Goal: Find specific page/section: Find specific page/section

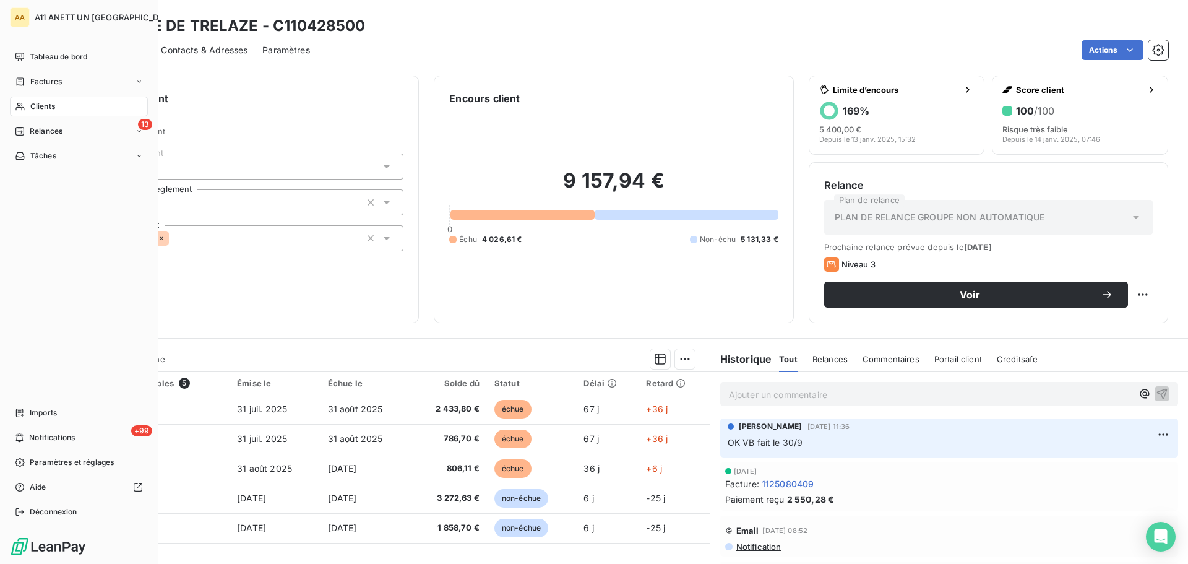
click at [39, 108] on span "Clients" at bounding box center [42, 106] width 25 height 11
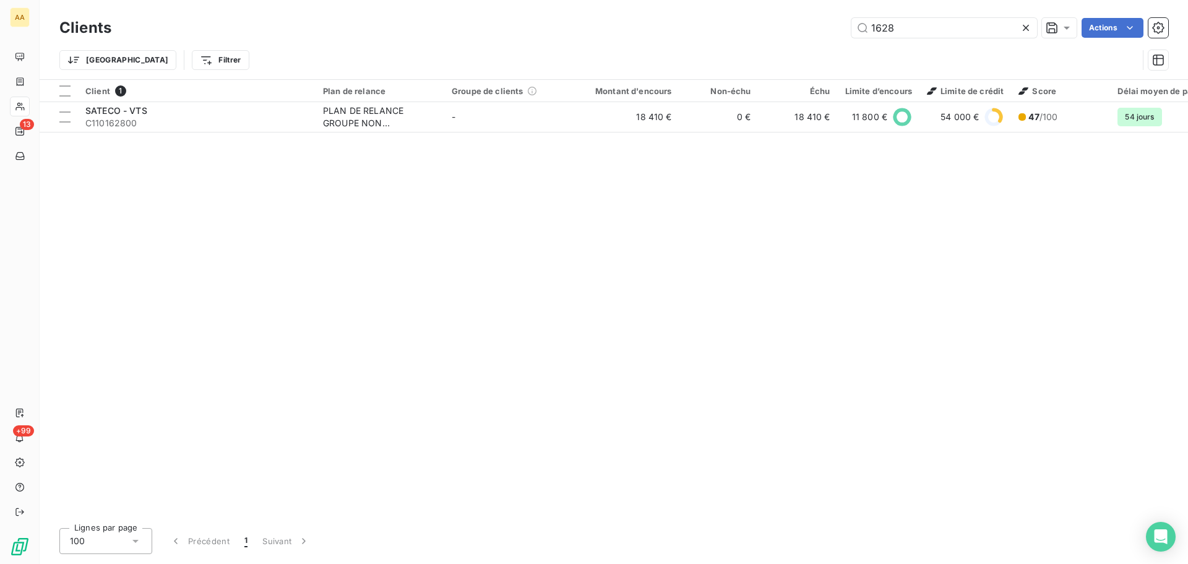
drag, startPoint x: 930, startPoint y: 25, endPoint x: 796, endPoint y: 33, distance: 134.5
click at [796, 33] on div "1628 Actions" at bounding box center [647, 28] width 1042 height 20
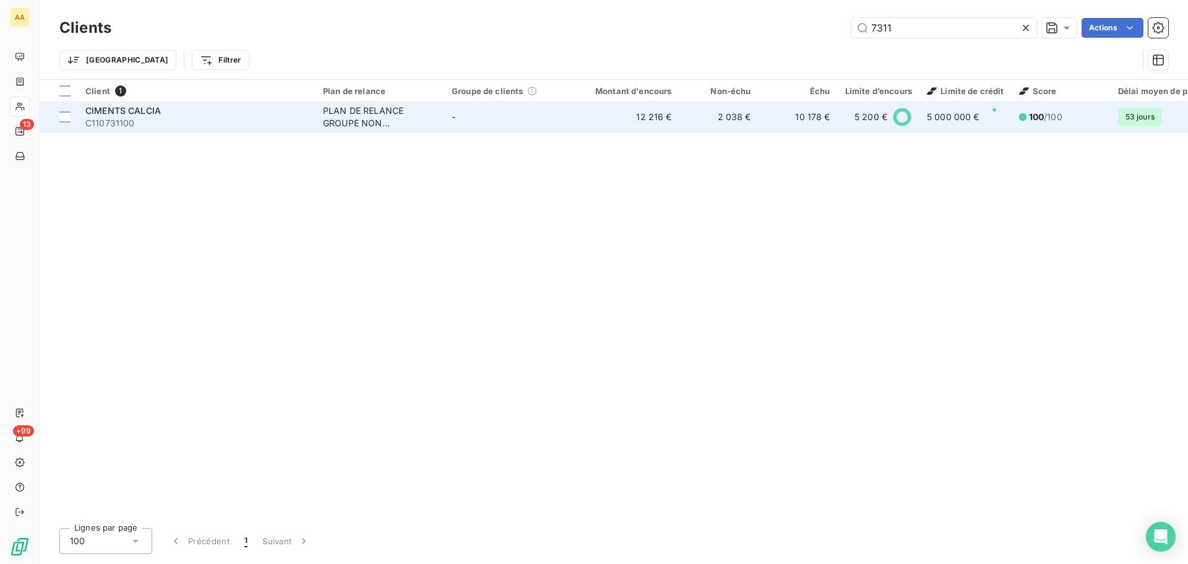
type input "7311"
click at [155, 108] on span "CIMENTS CALCIA" at bounding box center [122, 110] width 75 height 11
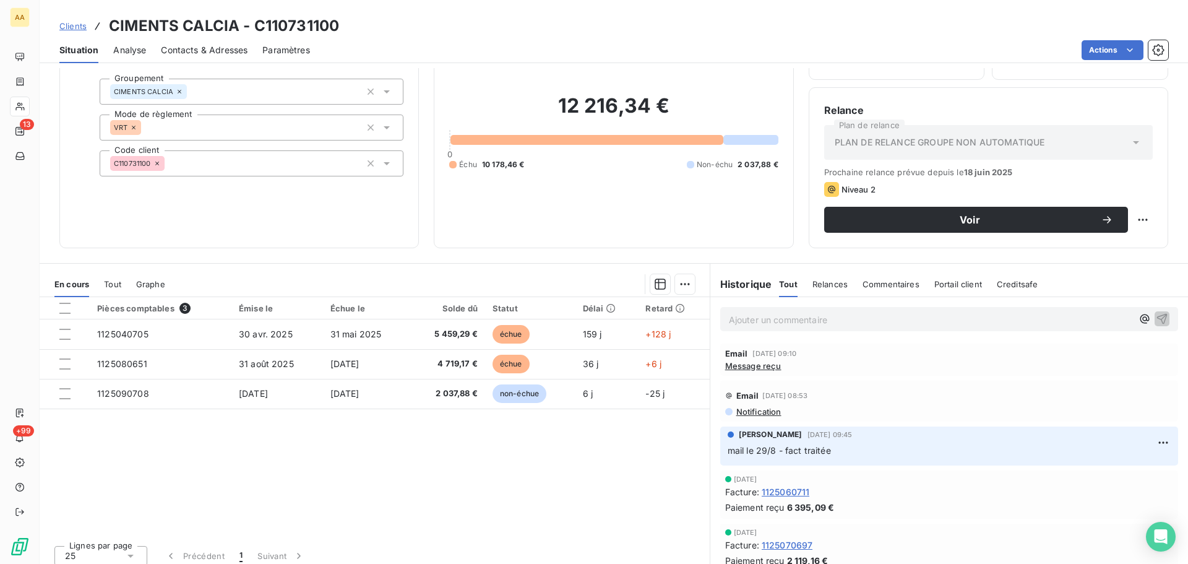
scroll to position [84, 0]
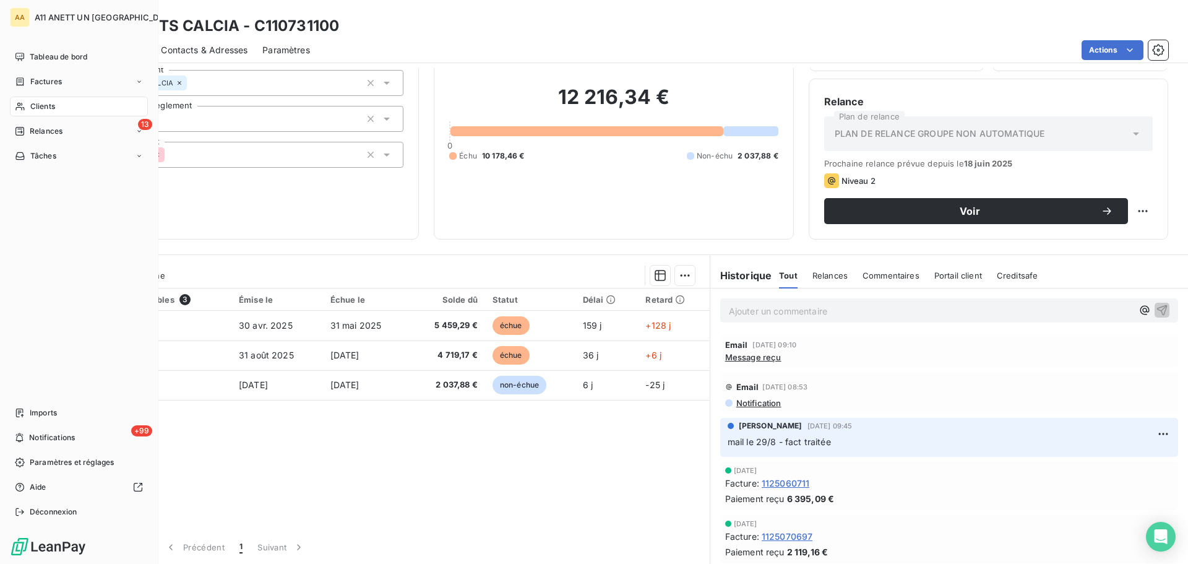
drag, startPoint x: 40, startPoint y: 107, endPoint x: 46, endPoint y: 103, distance: 7.2
click at [40, 107] on span "Clients" at bounding box center [42, 106] width 25 height 11
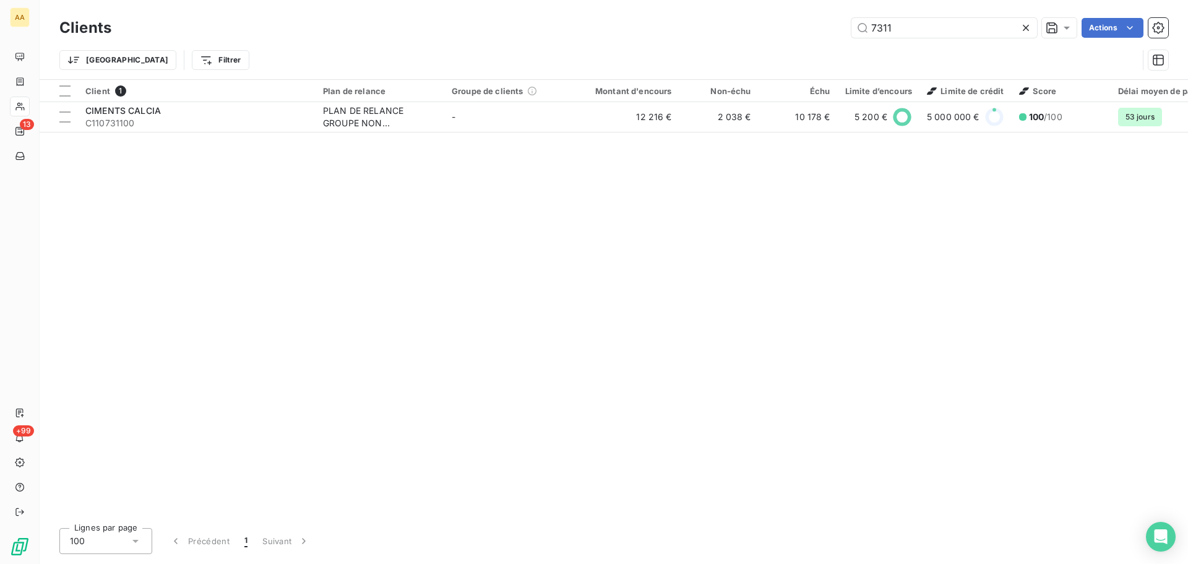
drag, startPoint x: 910, startPoint y: 28, endPoint x: 786, endPoint y: 35, distance: 124.5
click at [786, 35] on div "7311 Actions" at bounding box center [647, 28] width 1042 height 20
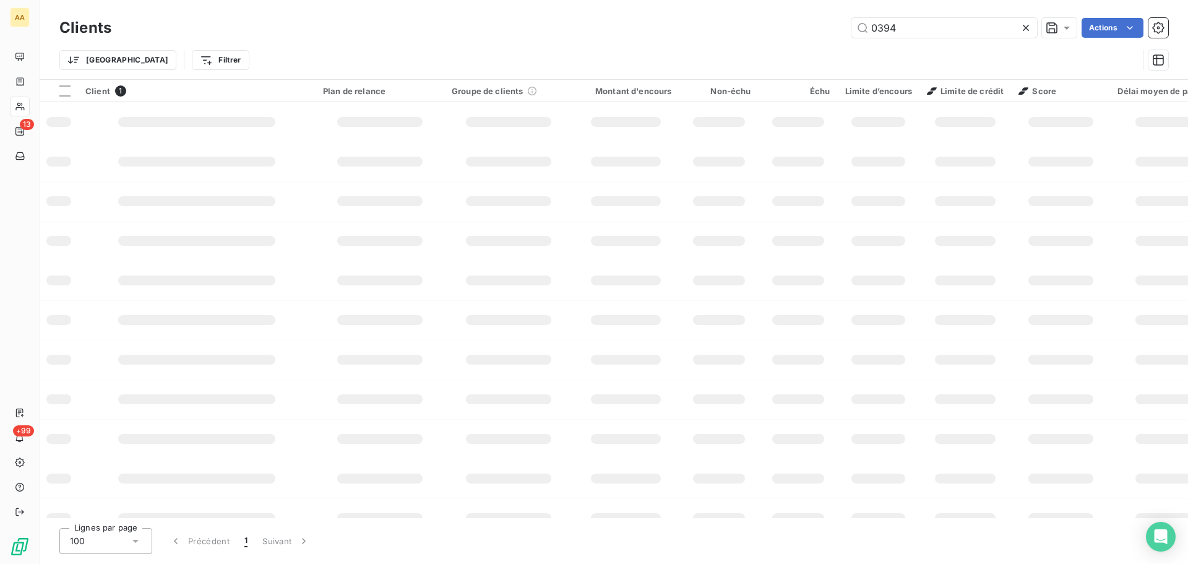
type input "0394"
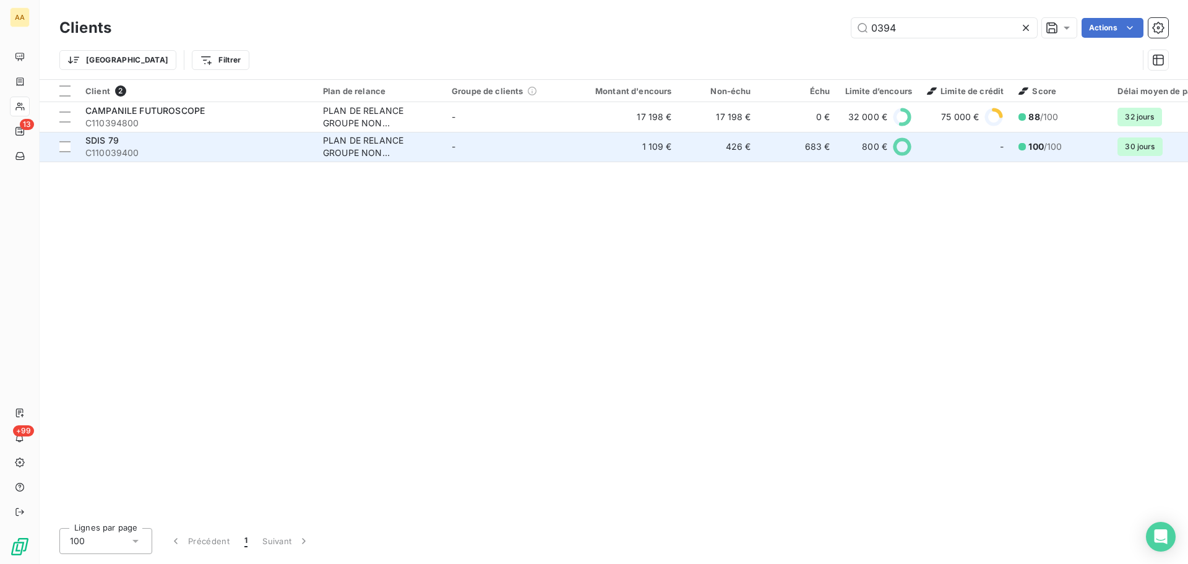
click at [108, 151] on span "C110039400" at bounding box center [196, 153] width 223 height 12
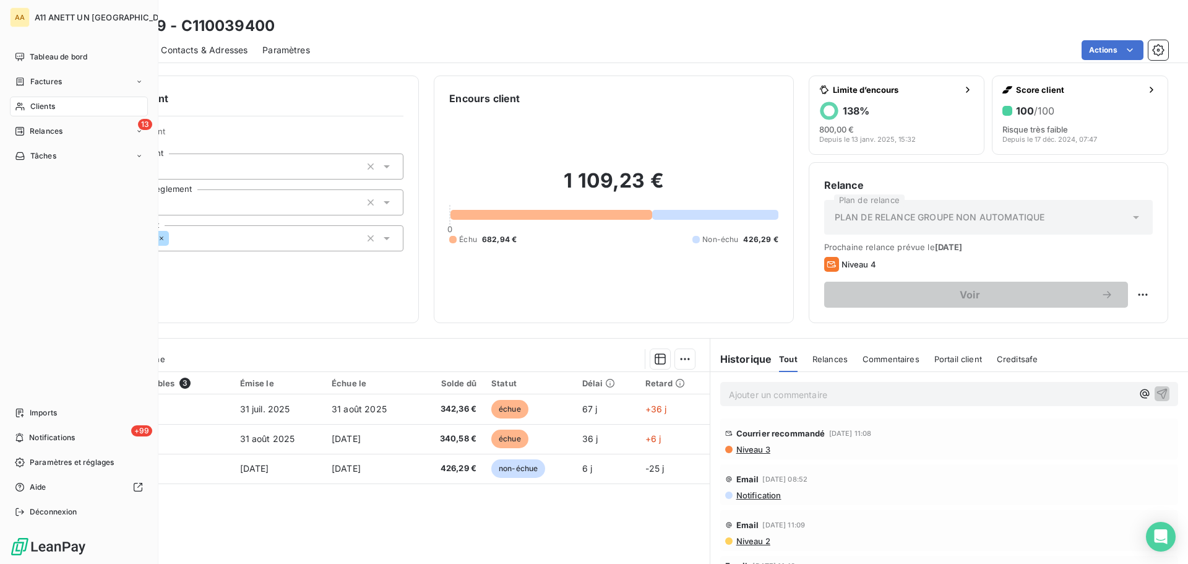
click at [43, 107] on span "Clients" at bounding box center [42, 106] width 25 height 11
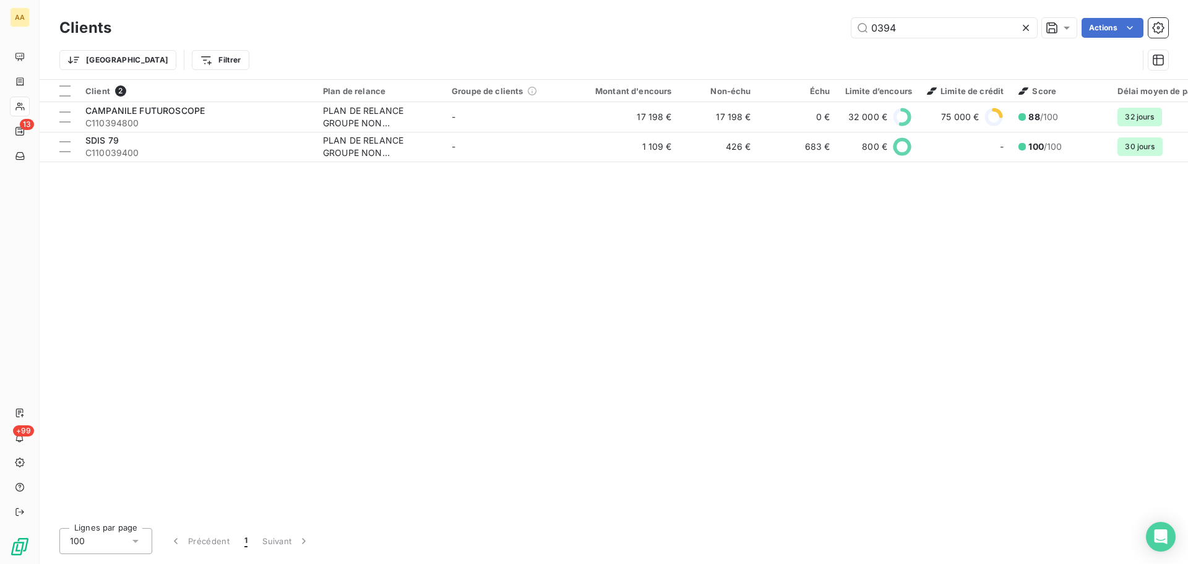
drag, startPoint x: 909, startPoint y: 29, endPoint x: 827, endPoint y: 28, distance: 81.7
click at [827, 28] on div "0394 Actions" at bounding box center [647, 28] width 1042 height 20
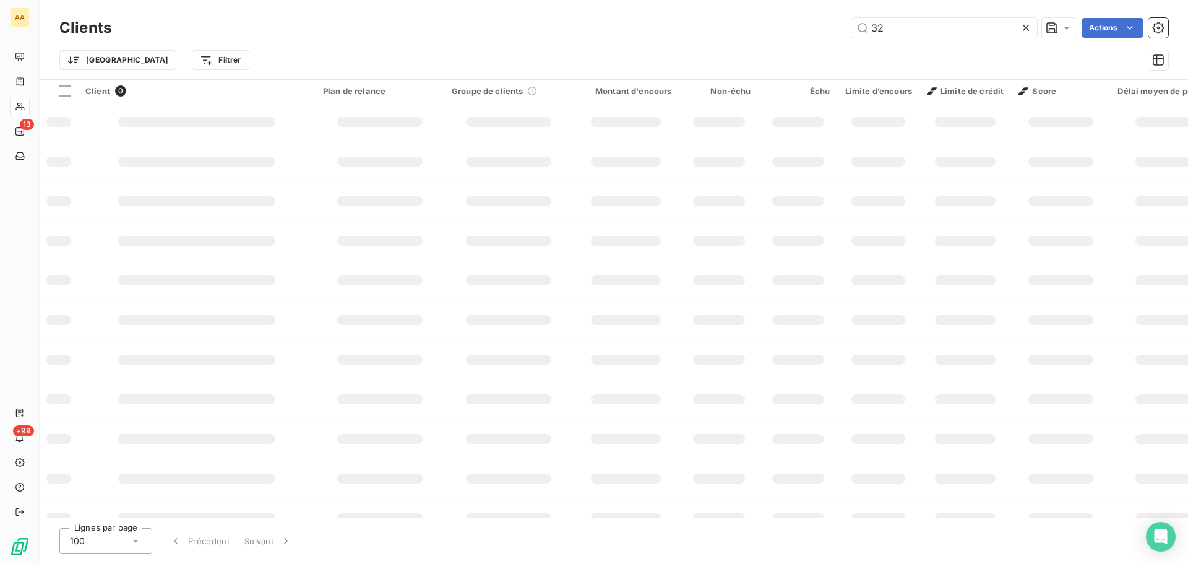
type input "3"
type input "SDIS"
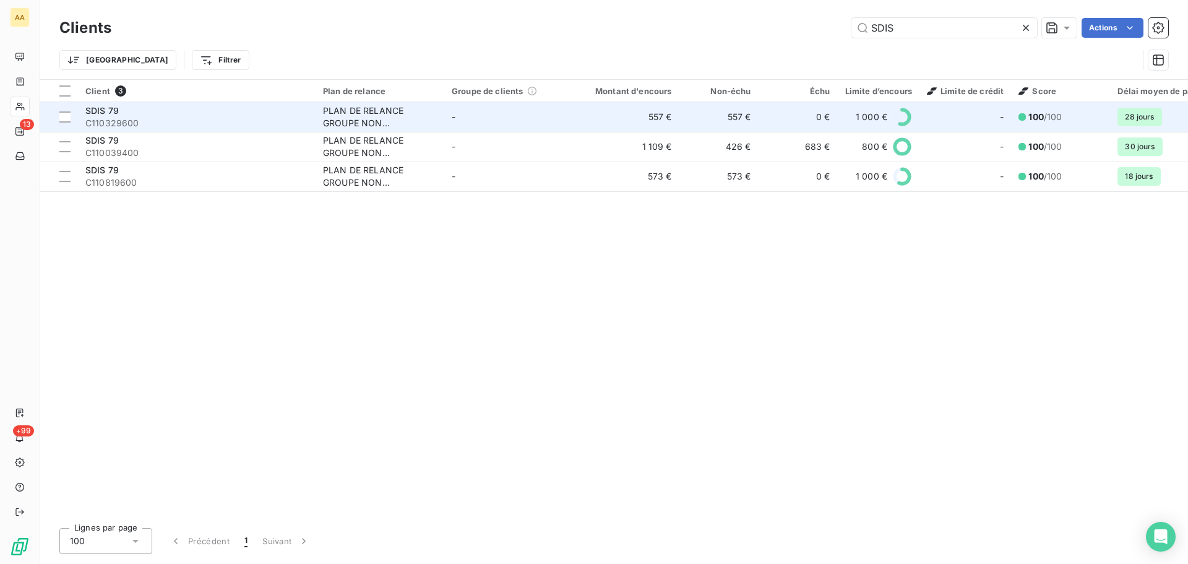
click at [112, 127] on span "C110329600" at bounding box center [196, 123] width 223 height 12
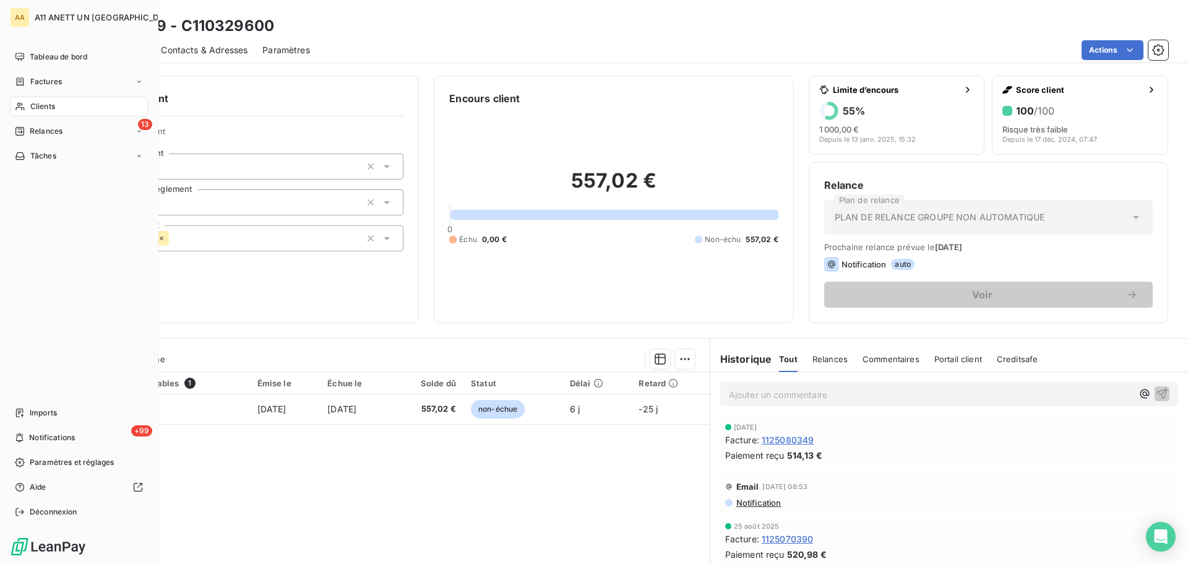
click at [41, 108] on span "Clients" at bounding box center [42, 106] width 25 height 11
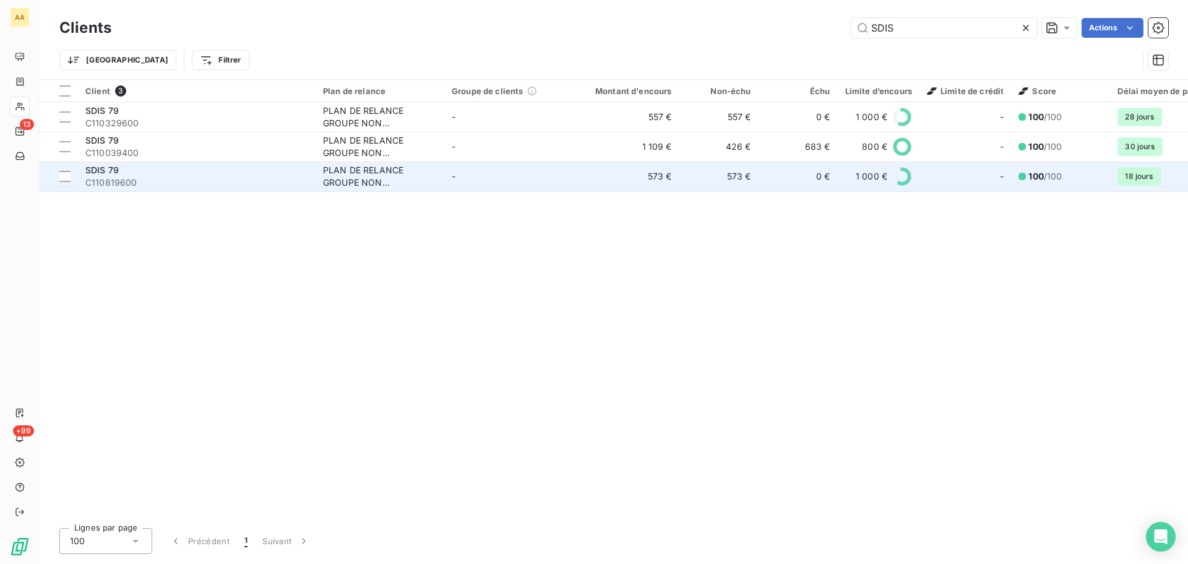
click at [110, 170] on span "SDIS 79" at bounding box center [101, 170] width 33 height 11
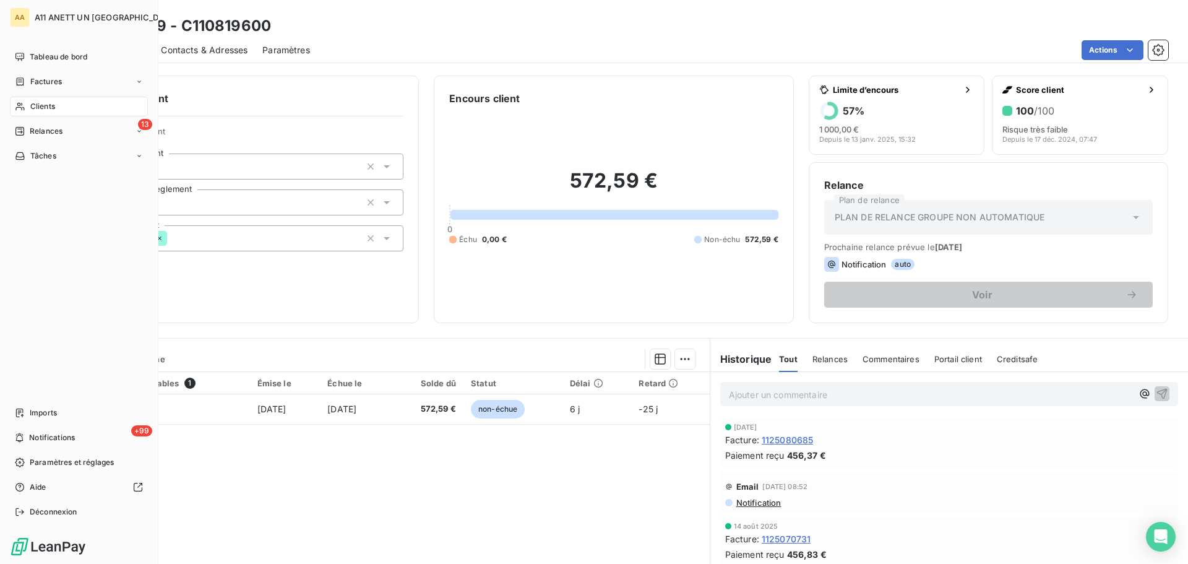
click at [41, 108] on span "Clients" at bounding box center [42, 106] width 25 height 11
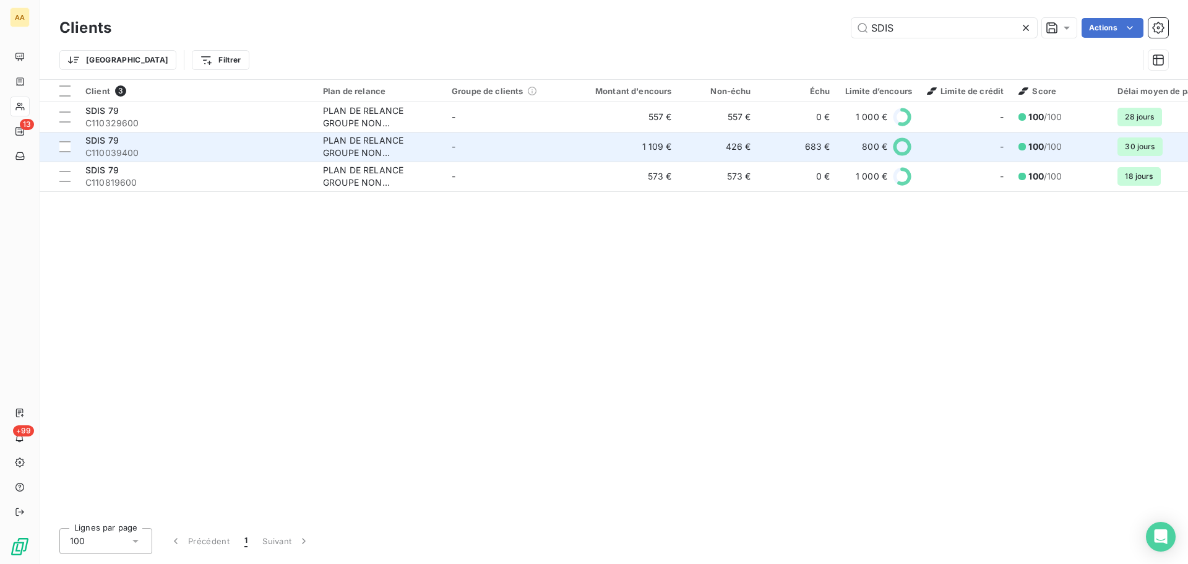
click at [116, 151] on span "C110039400" at bounding box center [196, 153] width 223 height 12
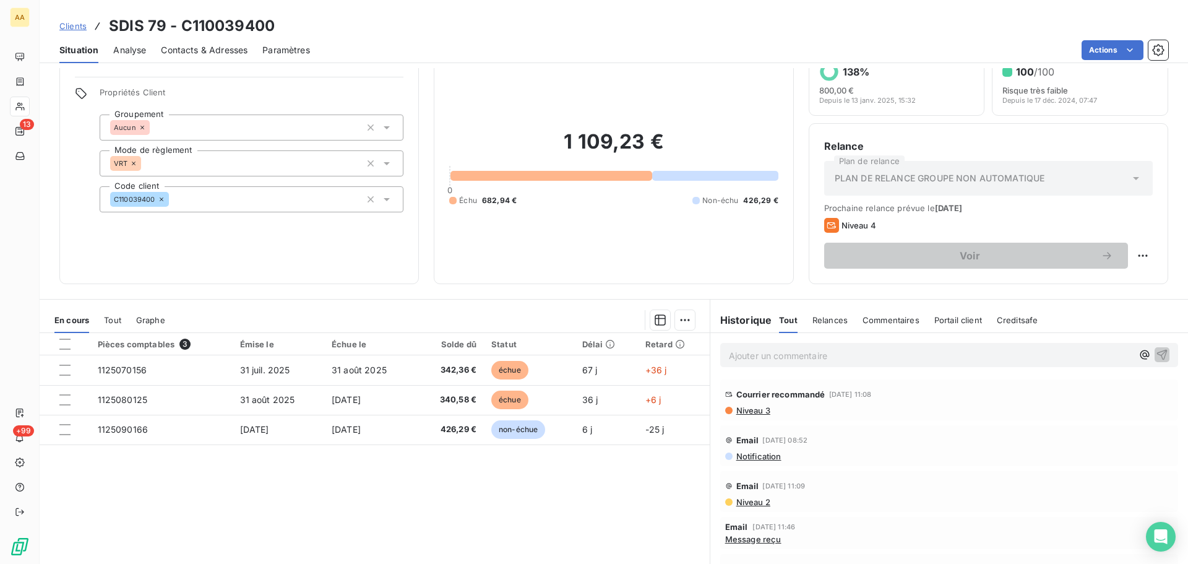
scroll to position [84, 0]
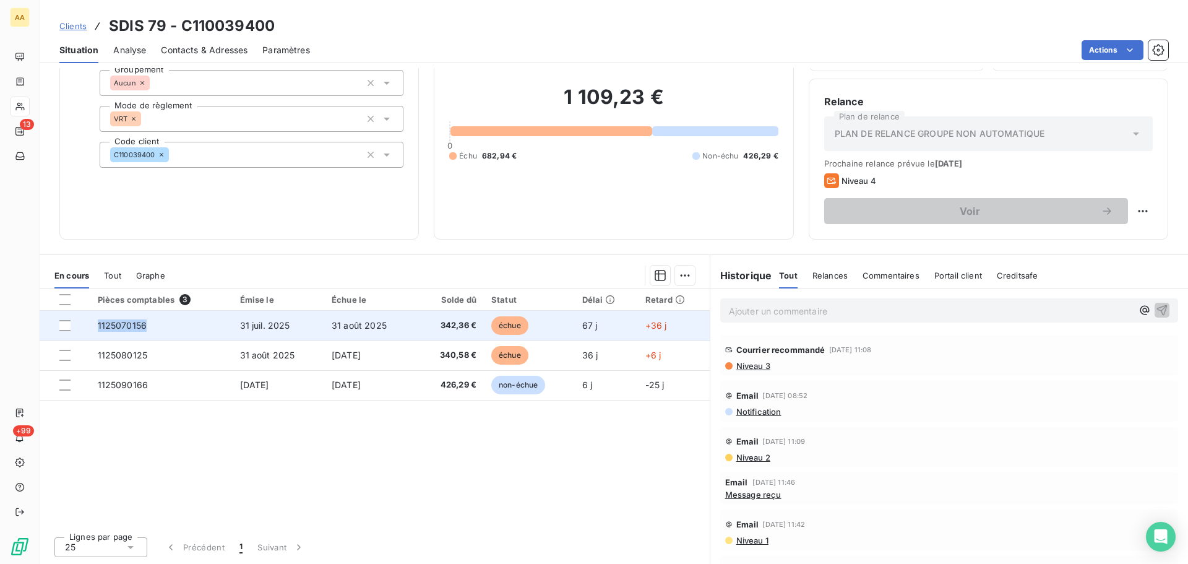
drag, startPoint x: 97, startPoint y: 327, endPoint x: 143, endPoint y: 329, distance: 46.4
click at [143, 329] on span "1125070156" at bounding box center [122, 325] width 49 height 11
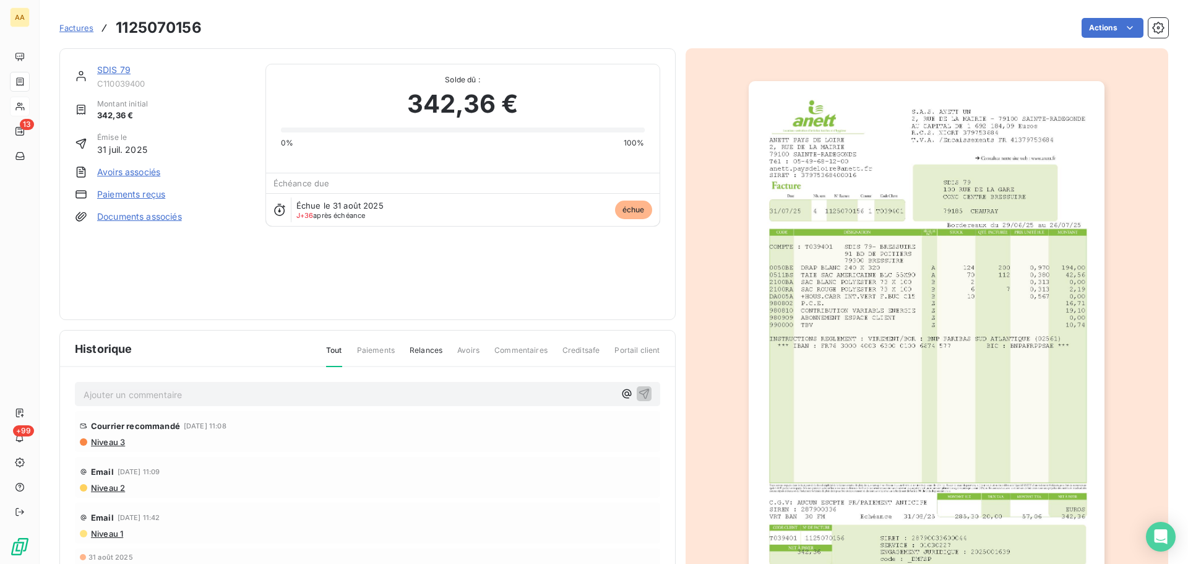
click at [112, 70] on link "SDIS 79" at bounding box center [113, 69] width 33 height 11
